Goal: Task Accomplishment & Management: Manage account settings

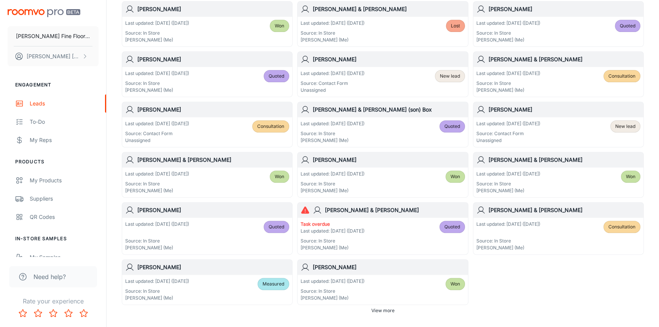
scroll to position [380, 0]
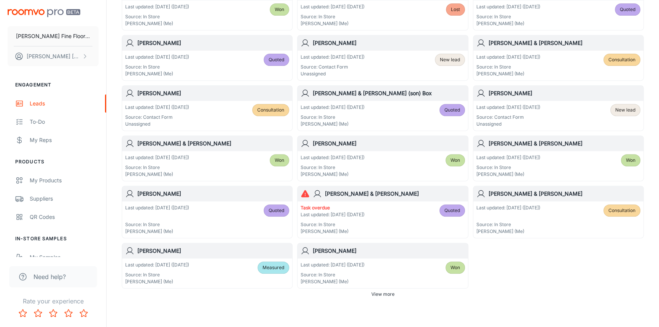
click at [209, 201] on div "Last updated: [DATE] ([DATE]) Source: In Store [PERSON_NAME] (Me) Quoted" at bounding box center [207, 219] width 170 height 37
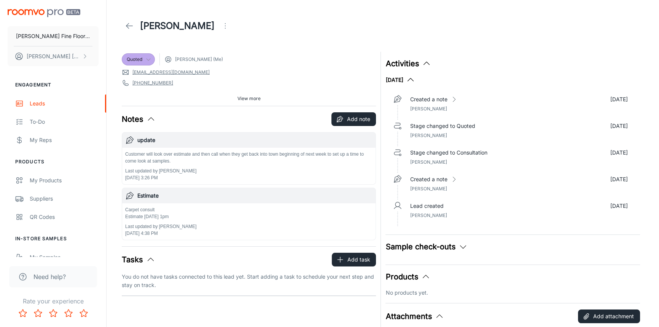
click at [151, 60] on icon at bounding box center [148, 59] width 6 height 6
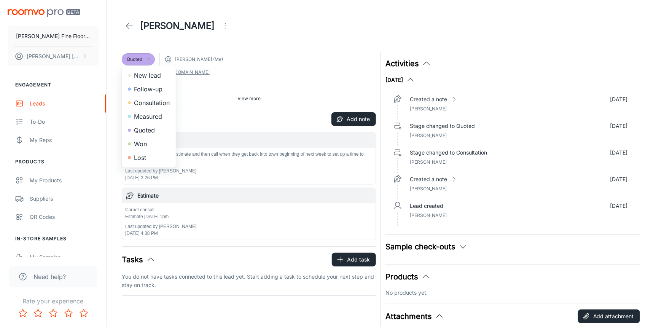
click at [309, 68] on div at bounding box center [332, 163] width 664 height 327
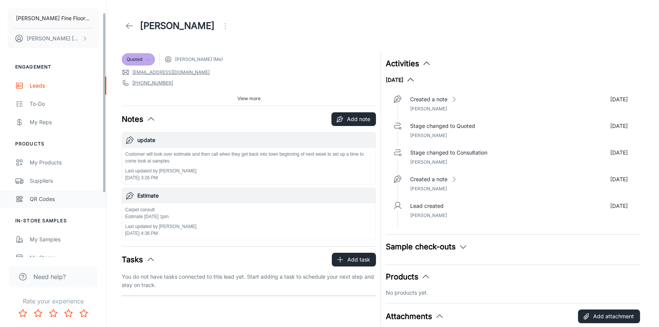
scroll to position [34, 0]
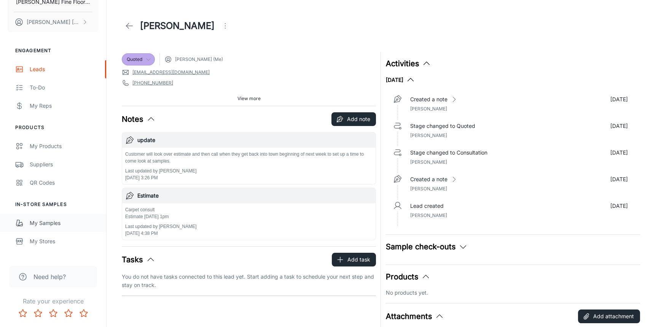
click at [40, 223] on div "My Samples" at bounding box center [64, 223] width 69 height 8
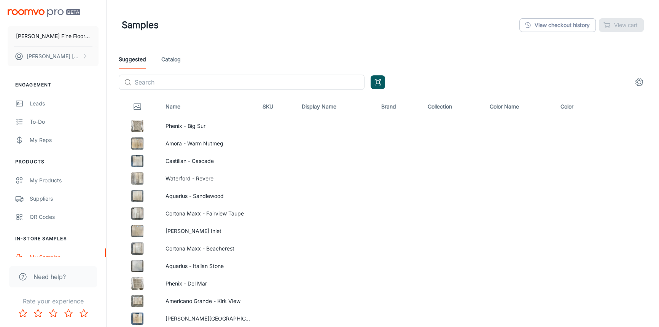
click at [175, 60] on link "Catalog" at bounding box center [170, 59] width 19 height 18
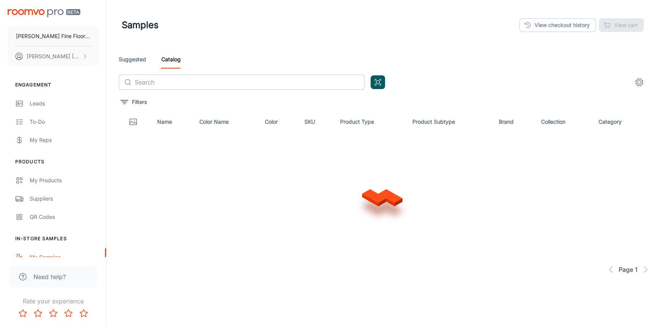
click at [190, 83] on input "text" at bounding box center [250, 82] width 230 height 15
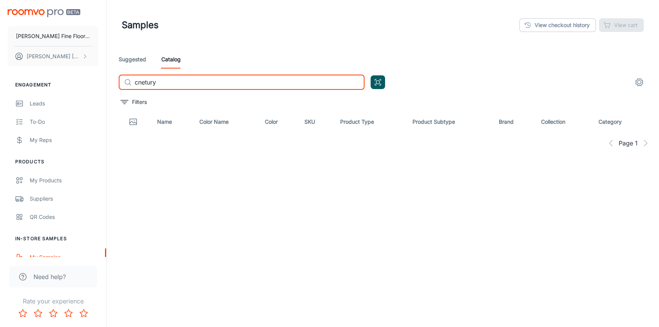
click at [144, 82] on input "cnetury" at bounding box center [250, 82] width 230 height 15
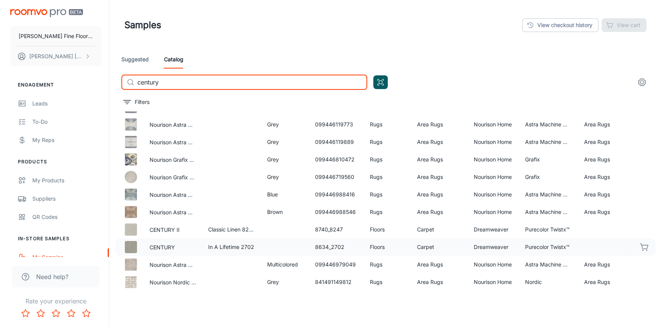
scroll to position [69, 0]
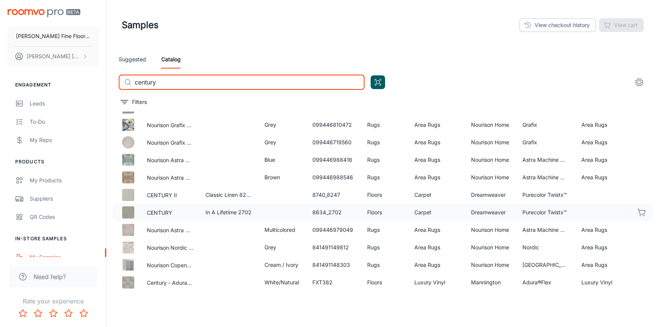
type input "century"
click at [637, 210] on icon "button" at bounding box center [641, 212] width 9 height 9
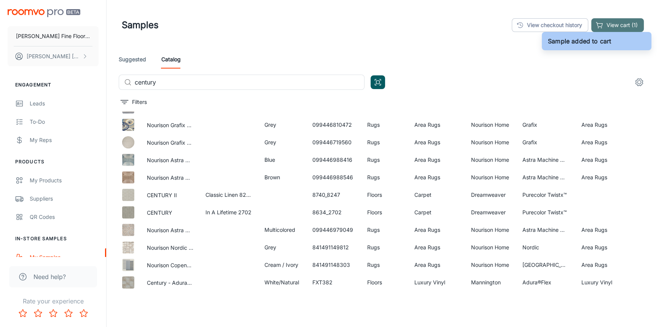
click at [619, 22] on button "View cart (1)" at bounding box center [617, 25] width 53 height 14
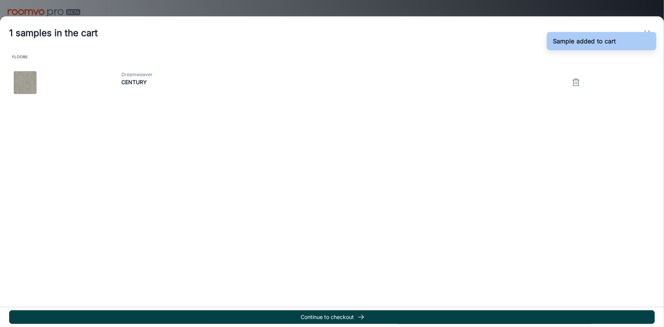
click at [341, 322] on button "Continue to checkout" at bounding box center [332, 317] width 646 height 14
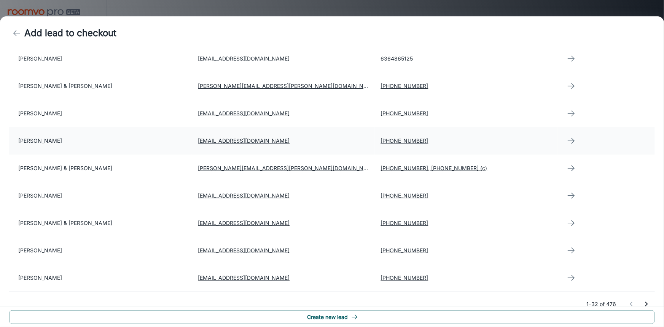
scroll to position [692, 0]
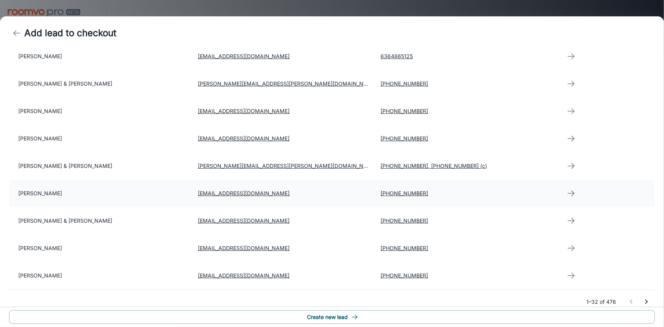
click at [49, 188] on td "[PERSON_NAME]" at bounding box center [100, 193] width 183 height 27
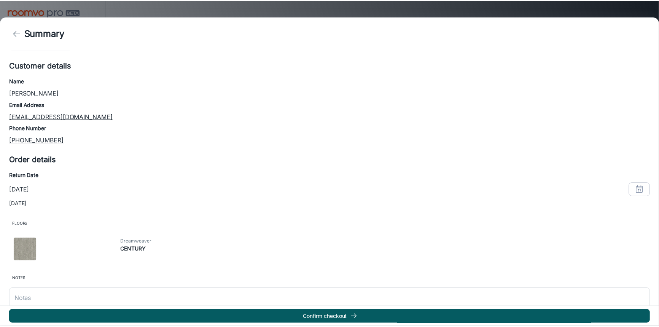
scroll to position [54, 0]
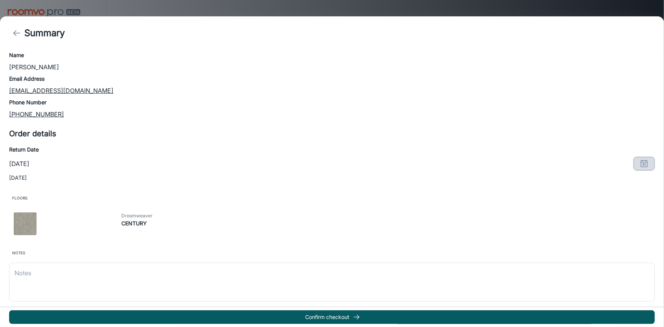
click at [640, 163] on icon "button" at bounding box center [644, 163] width 9 height 9
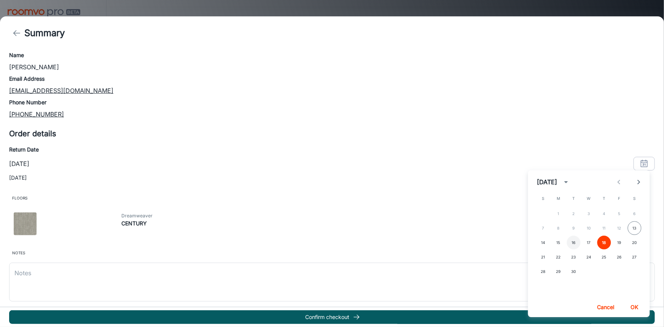
click at [571, 244] on button "16" at bounding box center [574, 242] width 14 height 14
click at [639, 304] on button "OK" at bounding box center [634, 307] width 24 height 14
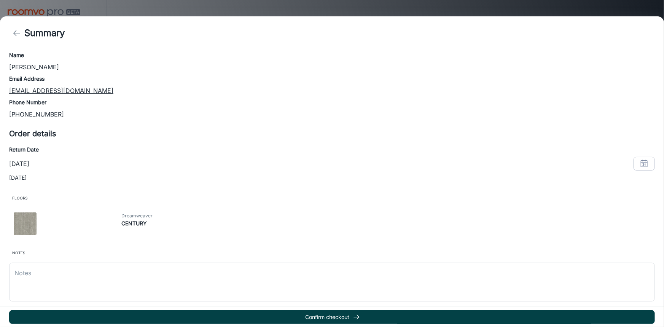
click at [341, 317] on button "Confirm checkout" at bounding box center [332, 317] width 646 height 14
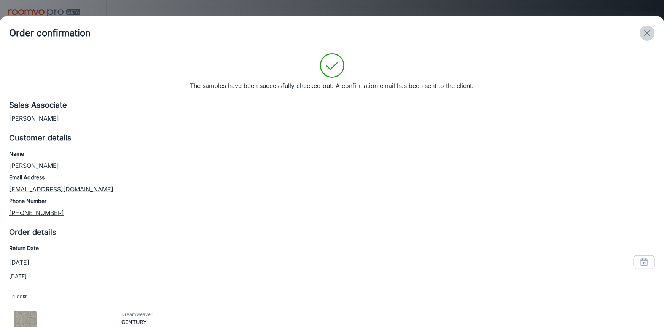
click at [647, 32] on icon "exit" at bounding box center [647, 33] width 9 height 9
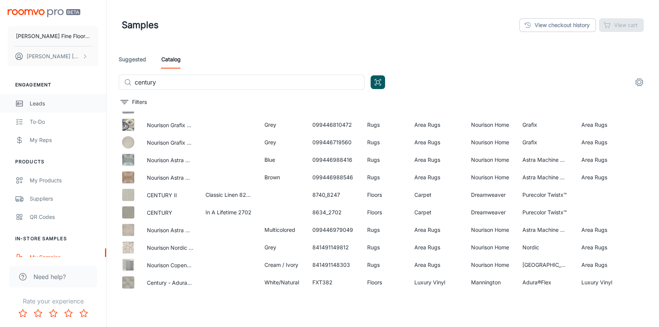
click at [44, 105] on div "Leads" at bounding box center [64, 103] width 69 height 8
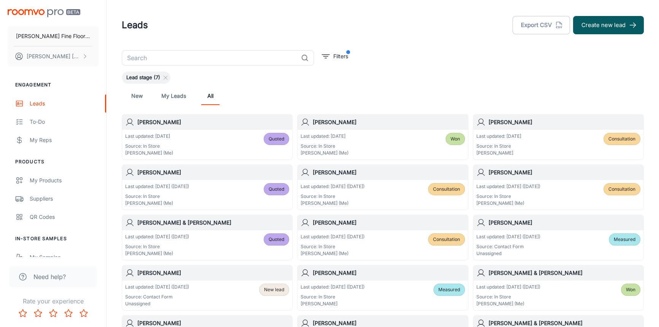
click at [197, 130] on div "Last updated: [DATE] Source: In Store [PERSON_NAME] (Me) Quoted" at bounding box center [207, 145] width 170 height 30
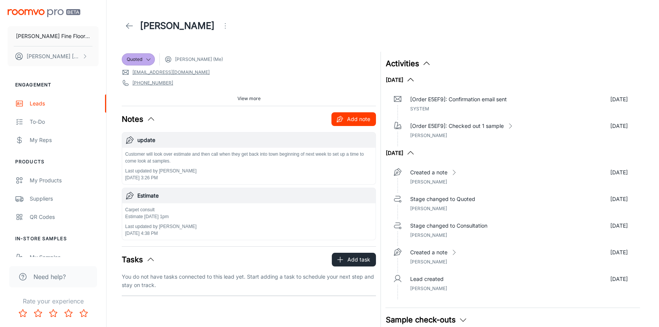
click at [354, 121] on button "Add note" at bounding box center [353, 119] width 45 height 14
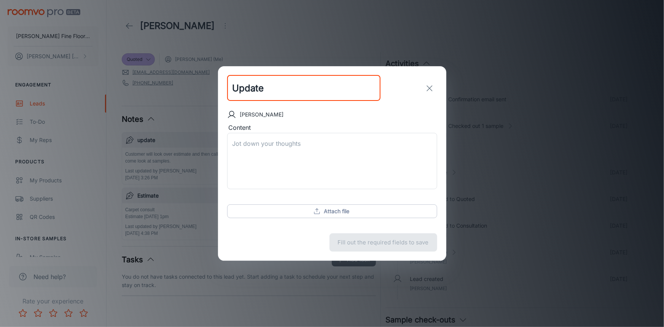
type input "Update"
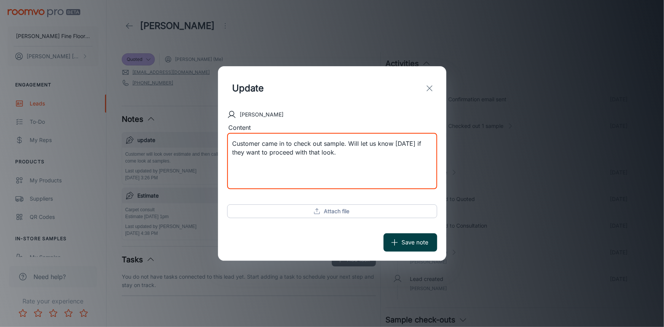
type textarea "Customer came in to check out sample. Will let us know [DATE] if they want to p…"
click at [411, 245] on button "Save note" at bounding box center [410, 242] width 54 height 18
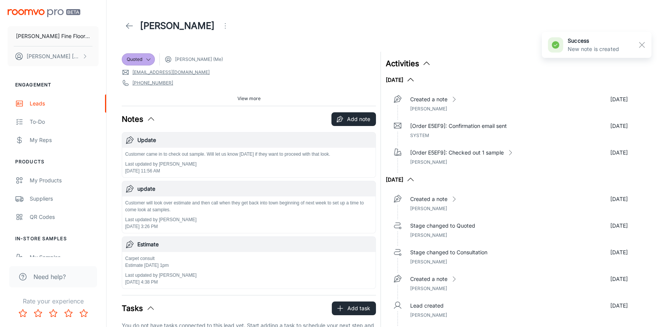
click at [122, 22] on div "[PERSON_NAME]" at bounding box center [177, 25] width 111 height 15
click at [126, 22] on icon at bounding box center [129, 25] width 9 height 9
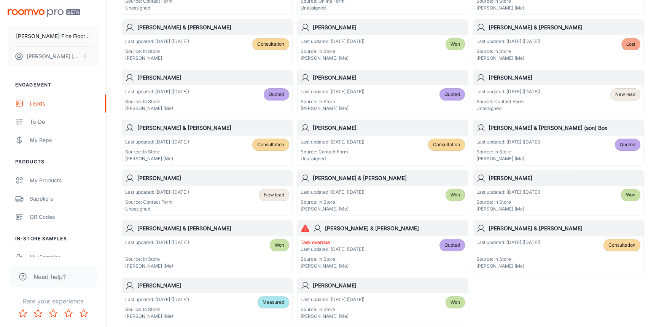
scroll to position [380, 0]
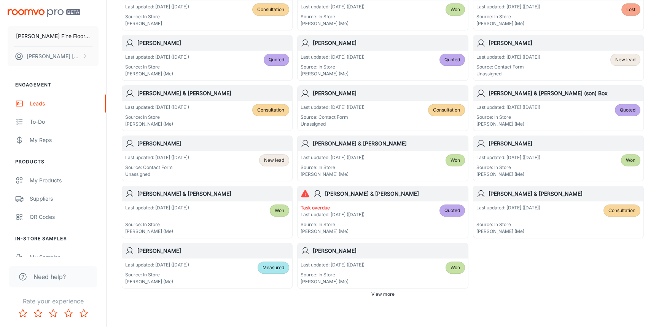
click at [387, 193] on h6 "[PERSON_NAME] & [PERSON_NAME]" at bounding box center [395, 193] width 140 height 8
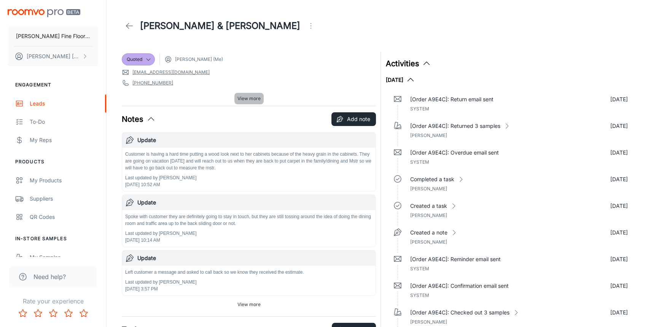
click at [250, 99] on span "View more" at bounding box center [248, 98] width 23 height 7
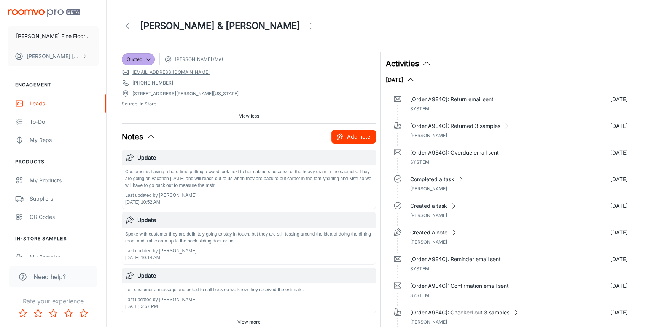
click at [359, 138] on button "Add note" at bounding box center [353, 137] width 45 height 14
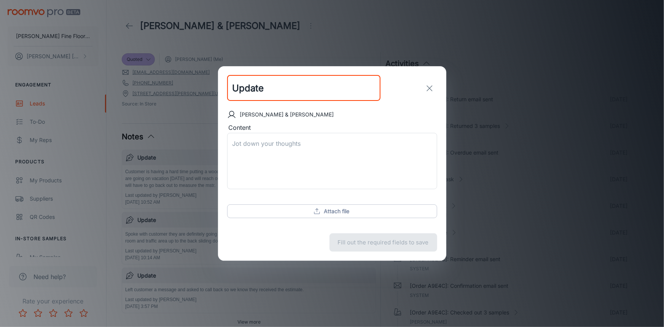
type input "Update"
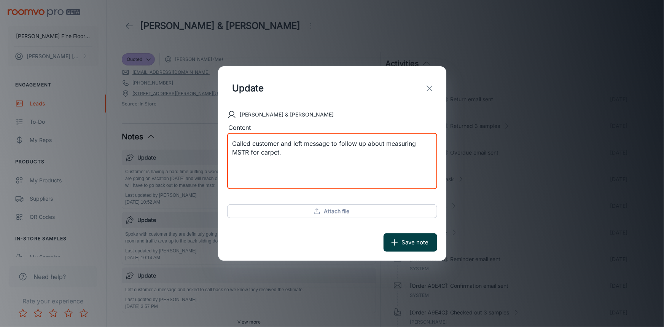
type textarea "Called customer and left message to follow up about measuring MSTR for carpet."
click at [412, 245] on button "Save note" at bounding box center [410, 242] width 54 height 18
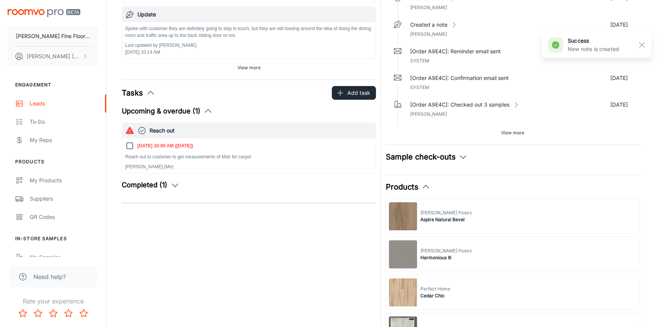
scroll to position [242, 0]
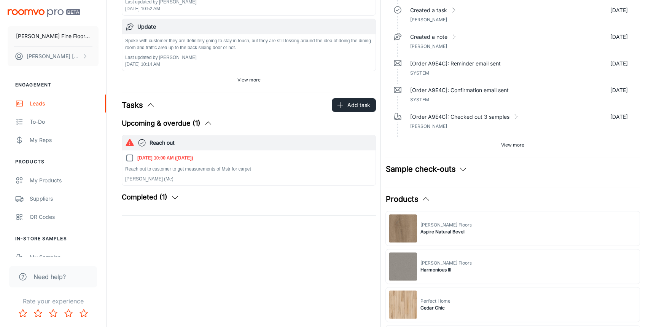
click at [130, 156] on input "[DATE] 10:00 AM ([DATE])" at bounding box center [129, 157] width 9 height 9
checkbox input "true"
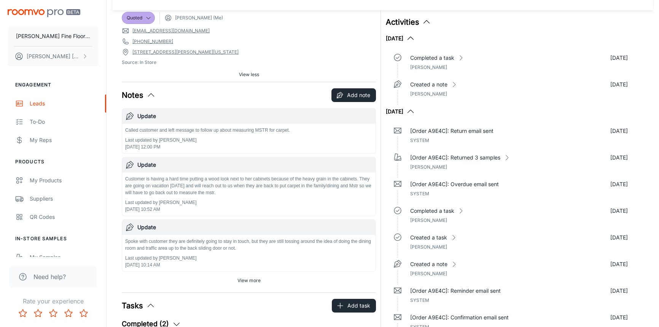
scroll to position [0, 0]
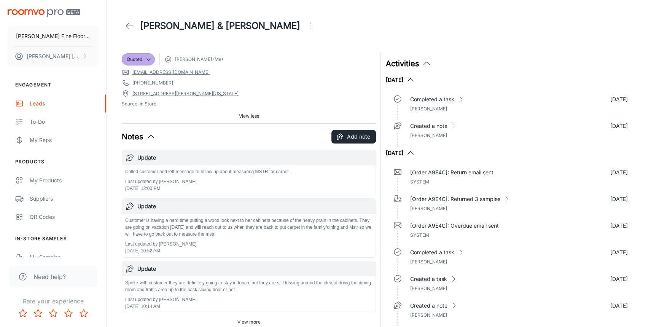
click at [132, 23] on icon at bounding box center [129, 25] width 9 height 9
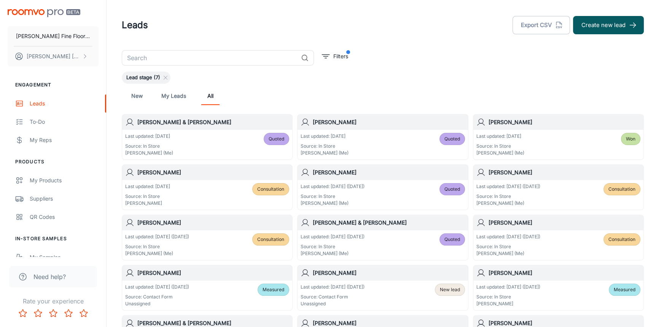
click at [382, 221] on h6 "[PERSON_NAME] & [PERSON_NAME]" at bounding box center [389, 222] width 152 height 8
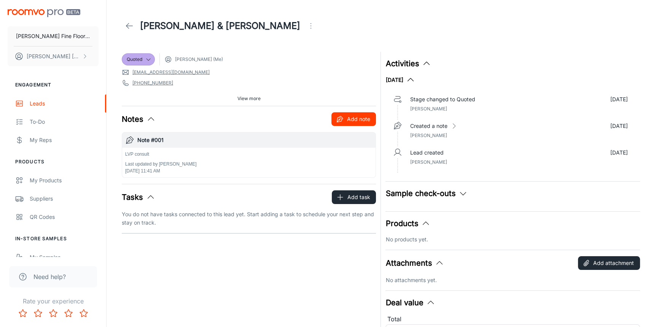
click at [356, 120] on button "Add note" at bounding box center [353, 119] width 45 height 14
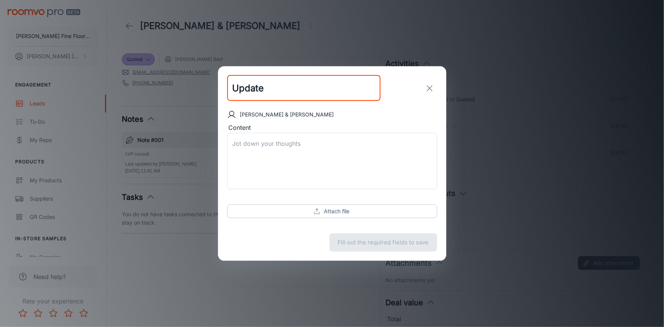
type input "Update"
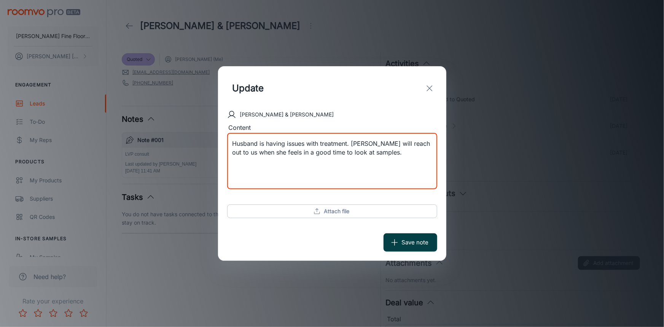
type textarea "Husband is having issues with treatment. [PERSON_NAME] will reach out to us whe…"
click at [404, 243] on button "Save note" at bounding box center [410, 242] width 54 height 18
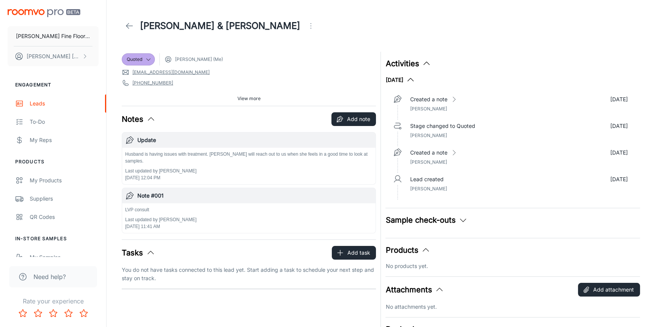
click at [129, 27] on icon at bounding box center [129, 25] width 9 height 9
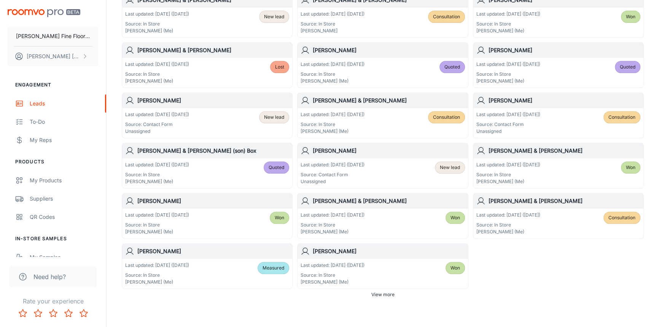
scroll to position [400, 0]
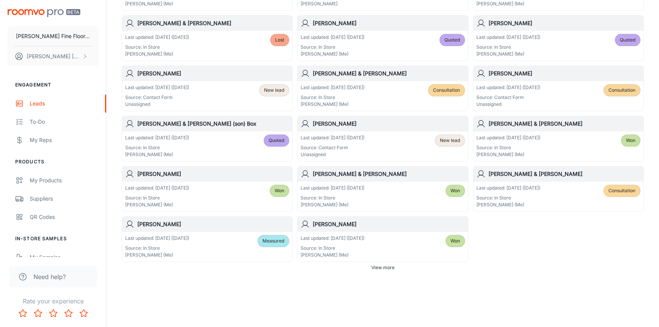
click at [379, 269] on span "View more" at bounding box center [382, 267] width 23 height 7
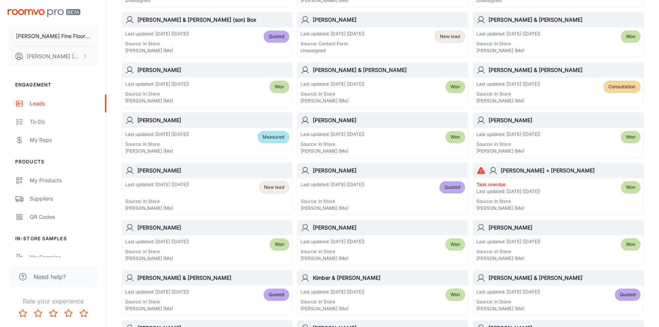
scroll to position [539, 0]
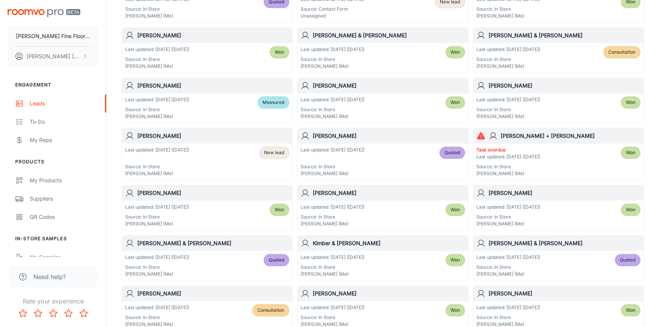
click at [386, 137] on h6 "[PERSON_NAME]" at bounding box center [389, 136] width 152 height 8
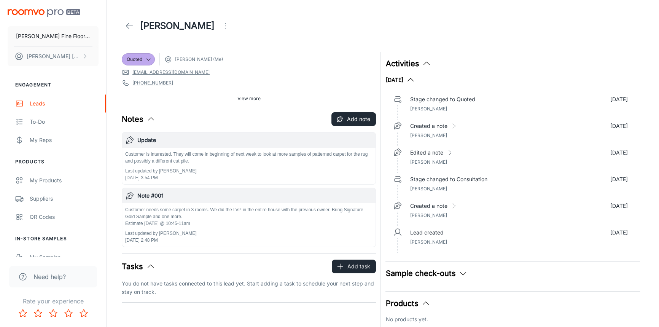
scroll to position [14, 0]
